Goal: Book appointment/travel/reservation

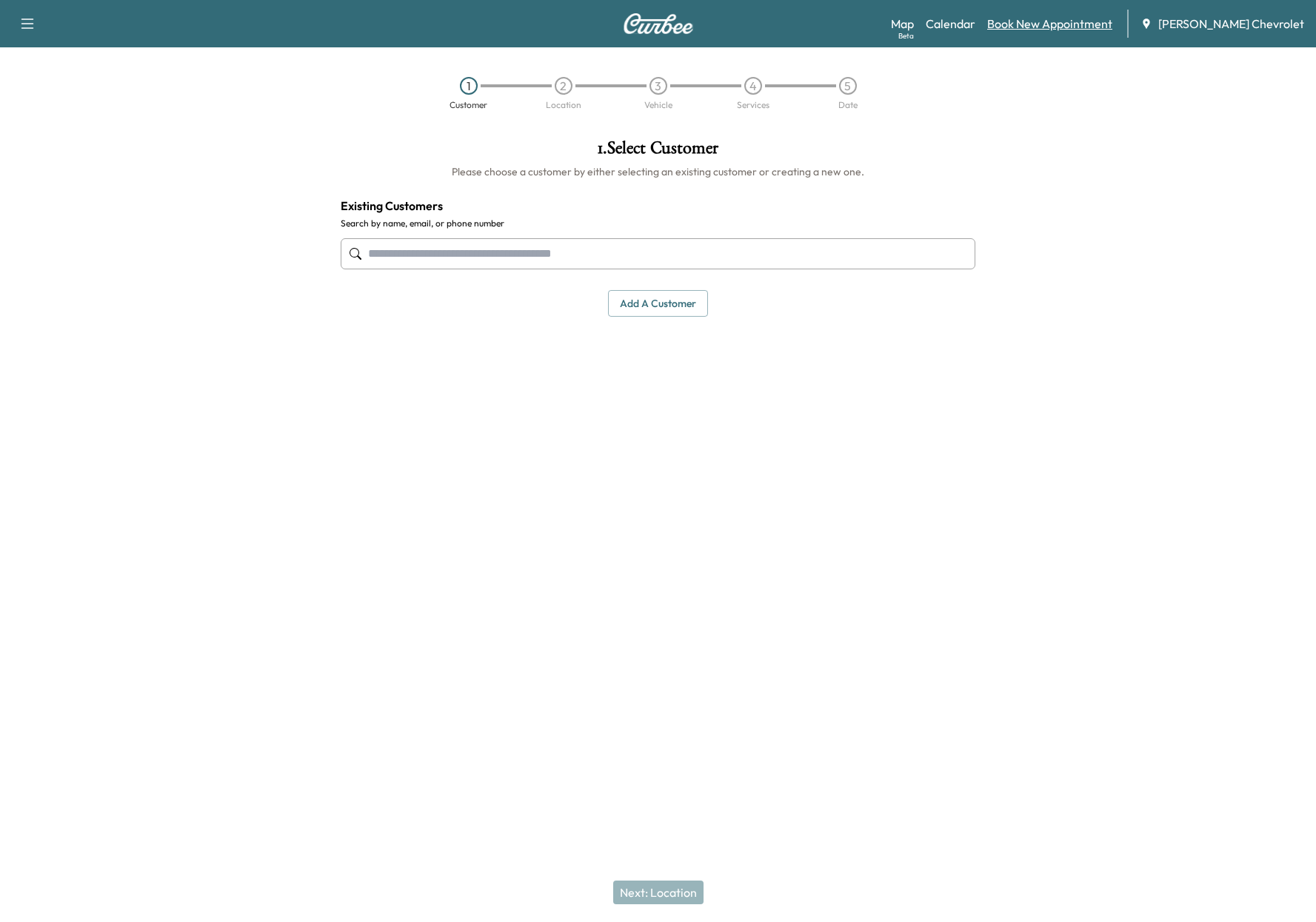
click at [1047, 18] on link "Book New Appointment" at bounding box center [1050, 24] width 125 height 17
click at [975, 28] on link "Calendar" at bounding box center [950, 24] width 50 height 17
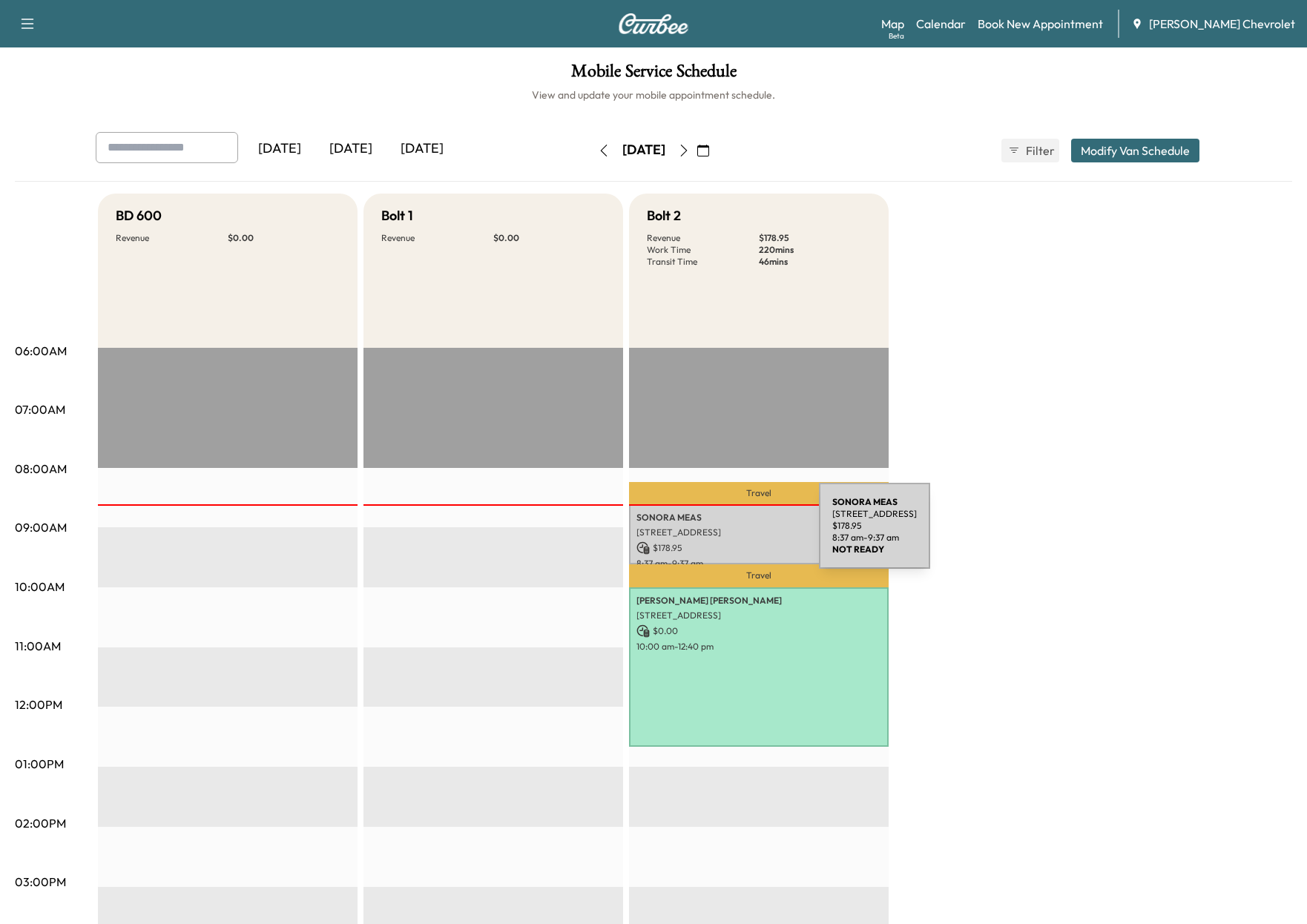
click at [707, 530] on p "[STREET_ADDRESS]" at bounding box center [758, 532] width 245 height 12
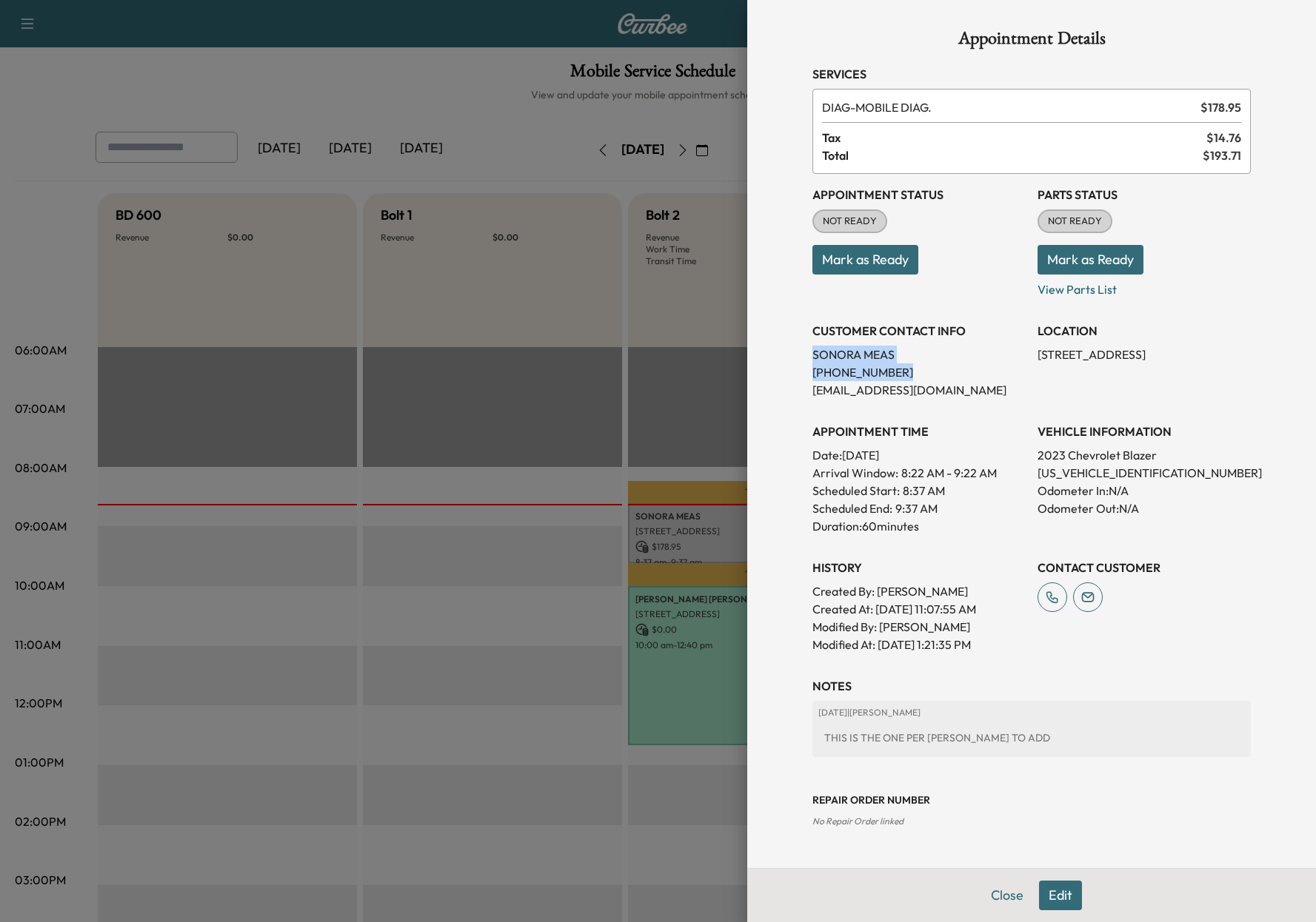
drag, startPoint x: 899, startPoint y: 371, endPoint x: 799, endPoint y: 347, distance: 102.8
click at [799, 347] on div "Appointment Details Services DIAG - MOBILE DIAG. $ 178.95 Tax $ 14.76 Total $ 1…" at bounding box center [1031, 434] width 474 height 868
click at [614, 238] on div at bounding box center [658, 461] width 1316 height 922
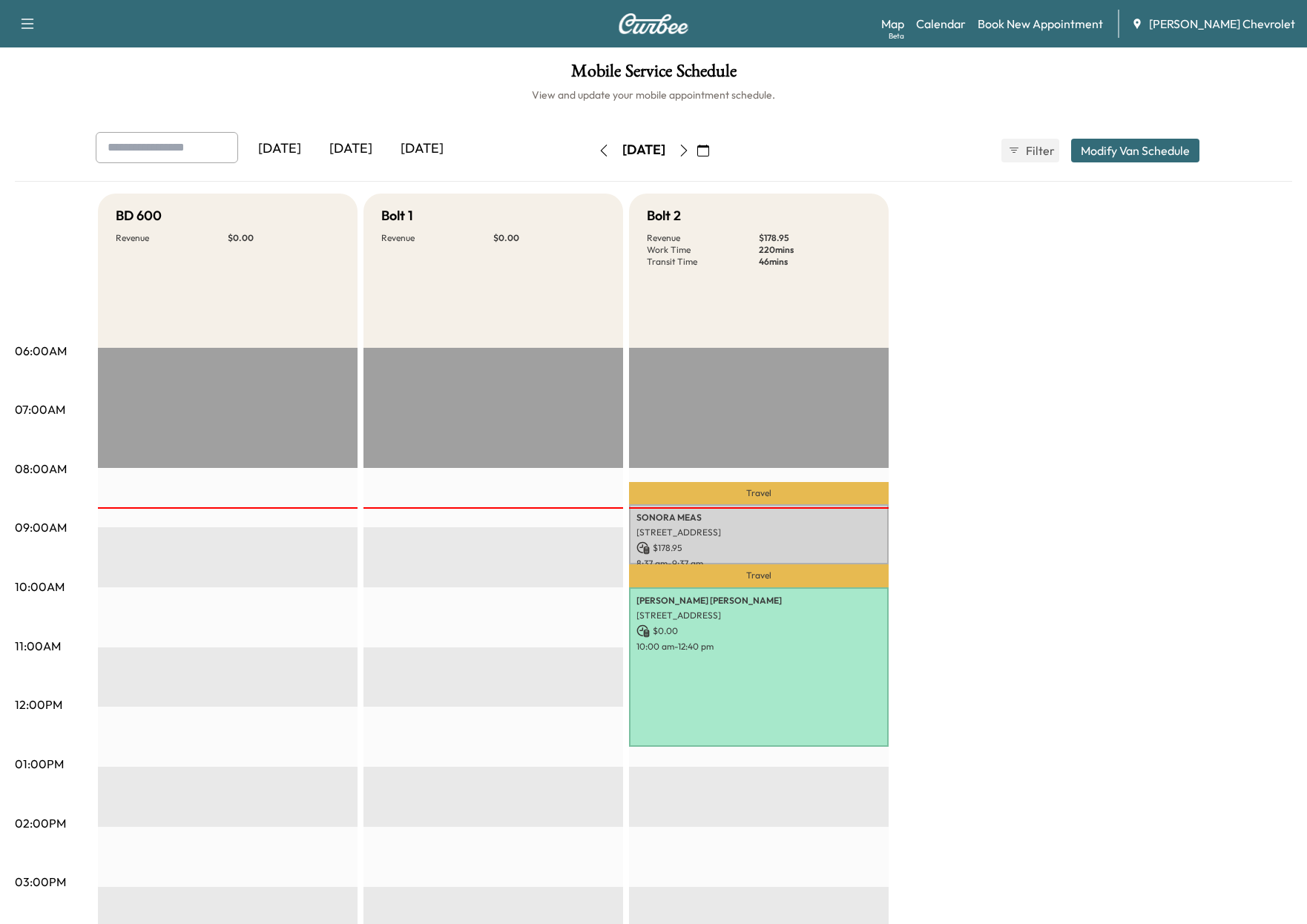
click at [1177, 847] on div "BD 600 Revenue $ 0.00 EST Start Bolt 1 Revenue $ 0.00 EST Start Bolt 2 Revenue …" at bounding box center [695, 749] width 1194 height 1112
